Goal: Information Seeking & Learning: Learn about a topic

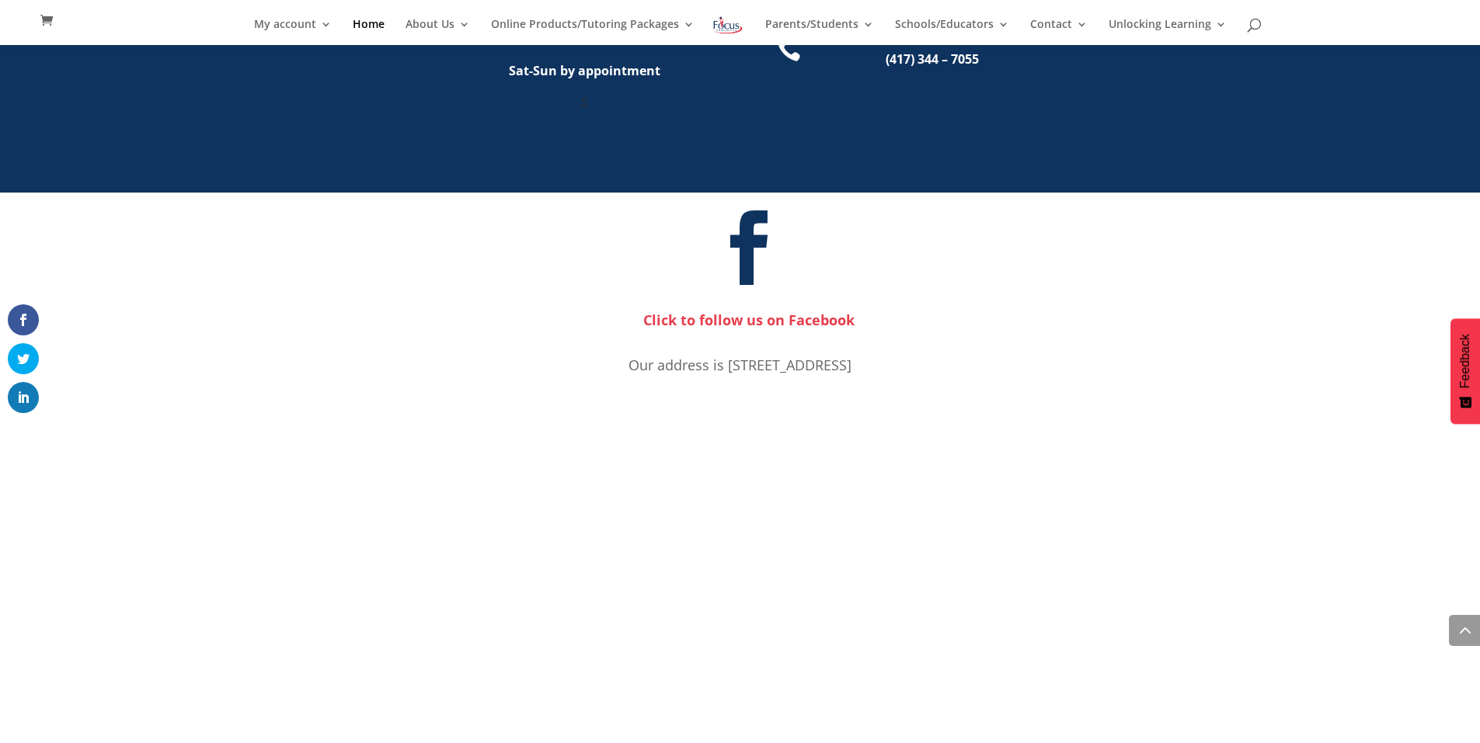
scroll to position [1181, 0]
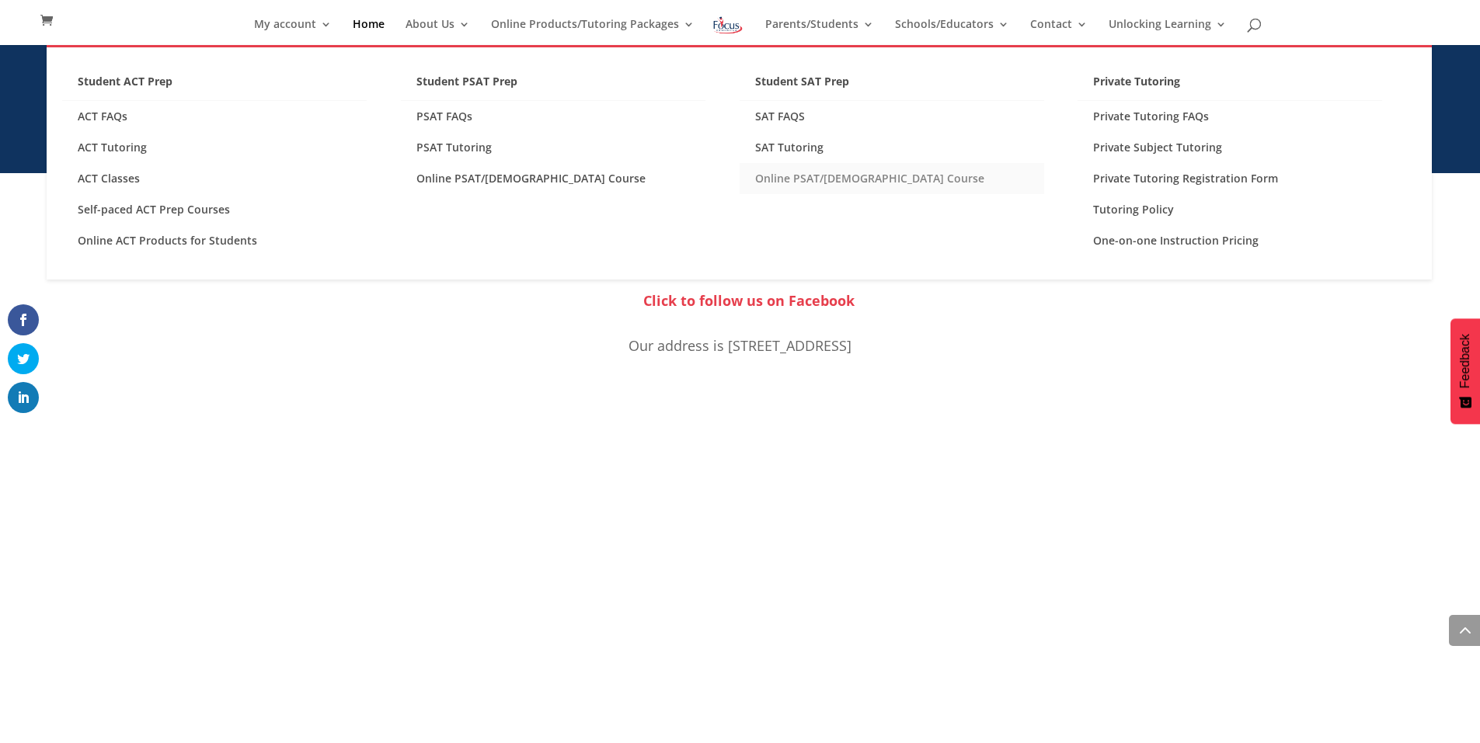
click at [788, 173] on link "Online PSAT/[DEMOGRAPHIC_DATA] Course" at bounding box center [891, 178] width 304 height 31
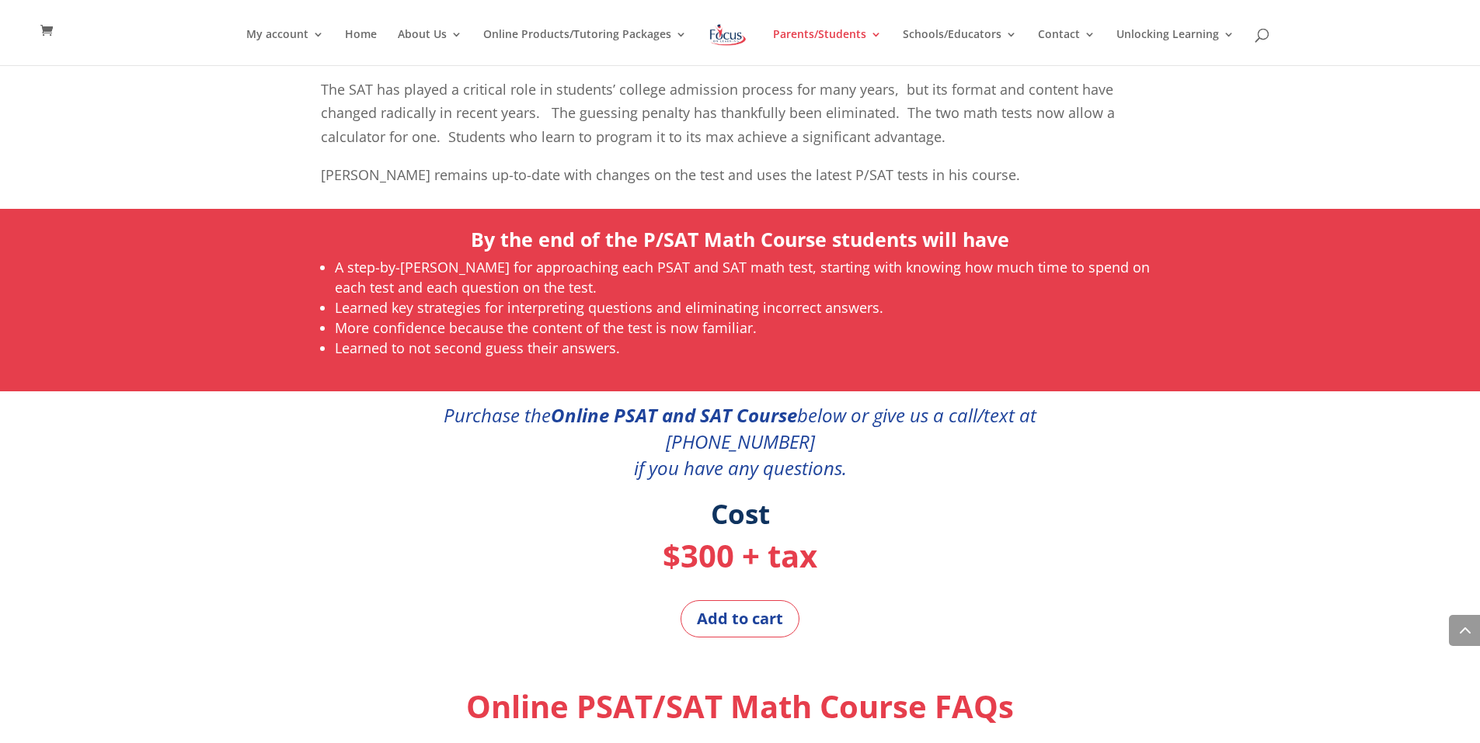
scroll to position [932, 0]
